Goal: Navigation & Orientation: Find specific page/section

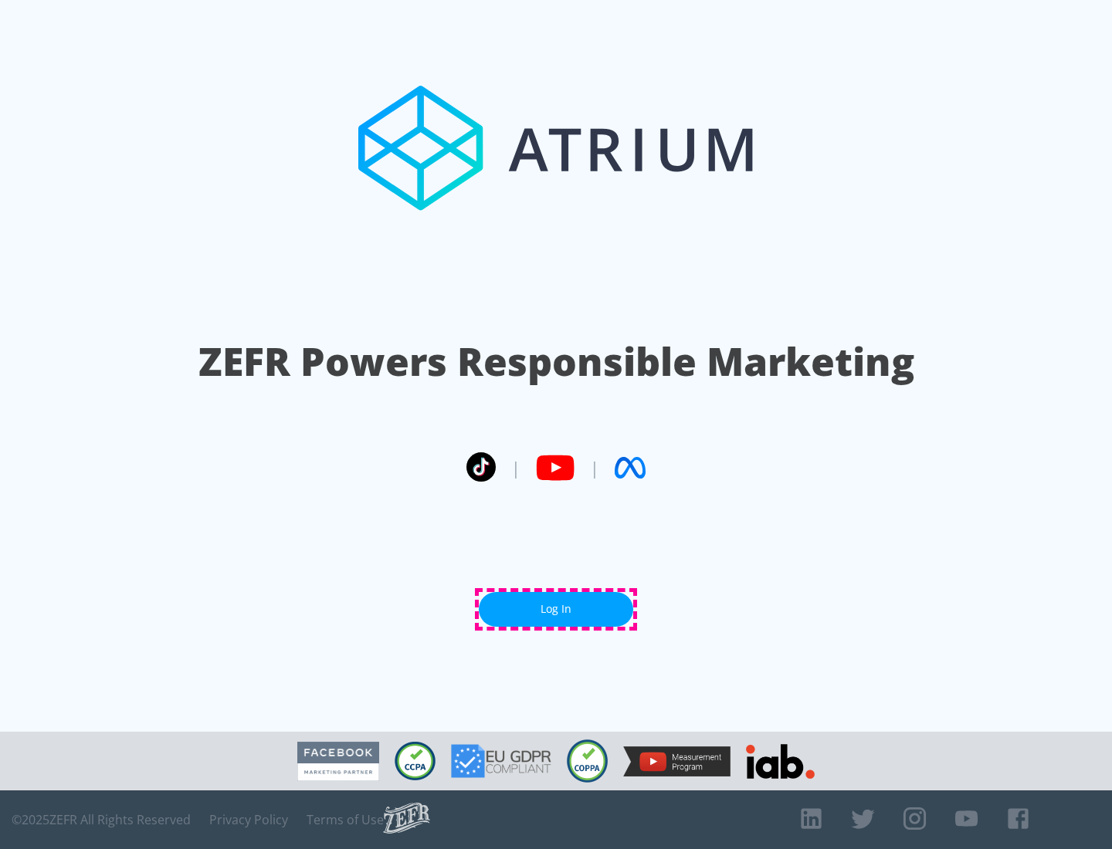
click at [556, 609] on link "Log In" at bounding box center [556, 609] width 154 height 35
